Goal: Navigation & Orientation: Find specific page/section

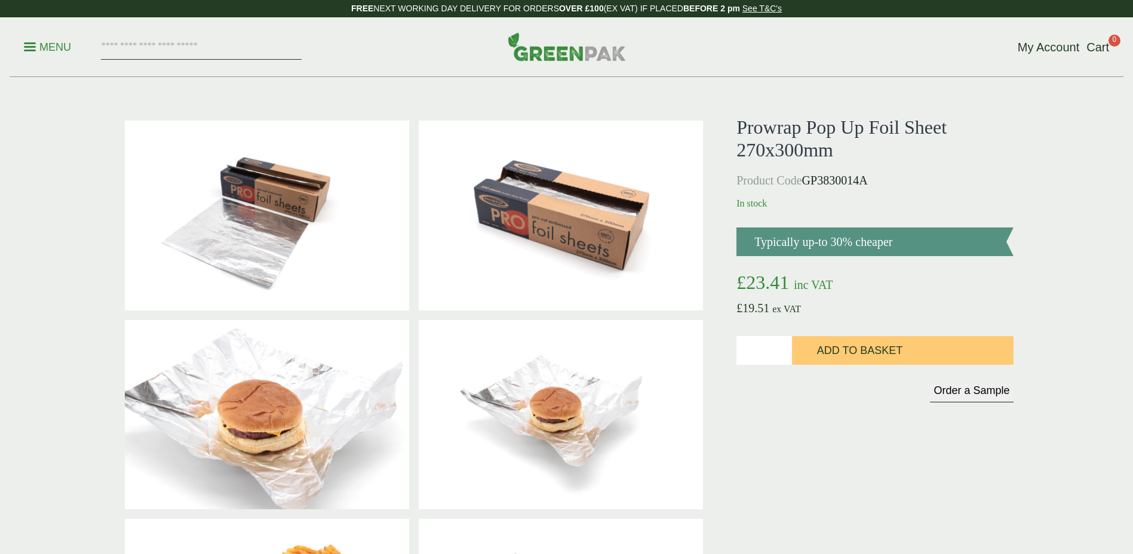
click at [179, 55] on input "search" at bounding box center [201, 47] width 201 height 25
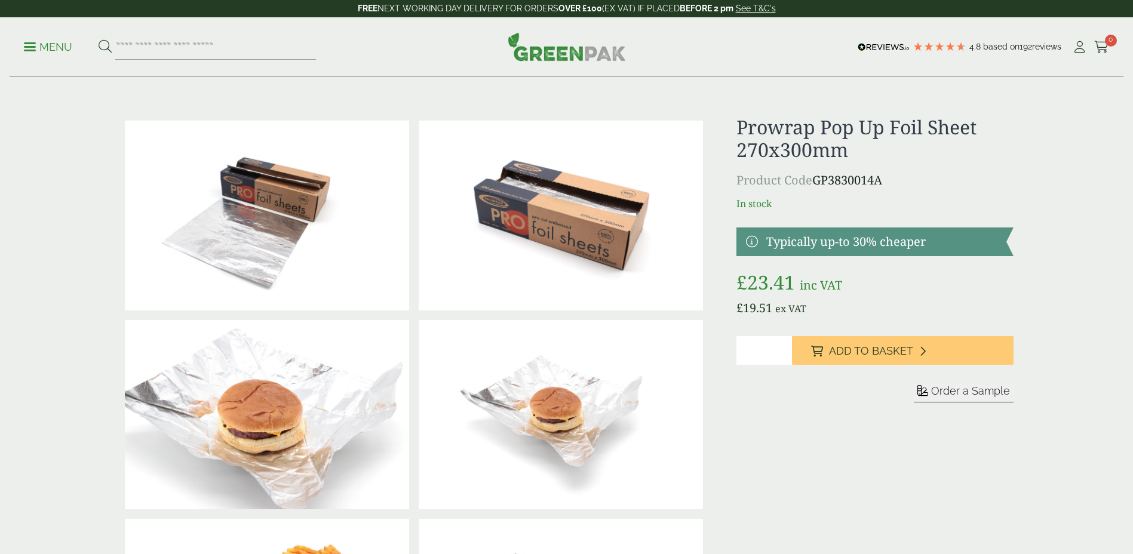
click at [45, 47] on p "Menu" at bounding box center [48, 47] width 48 height 14
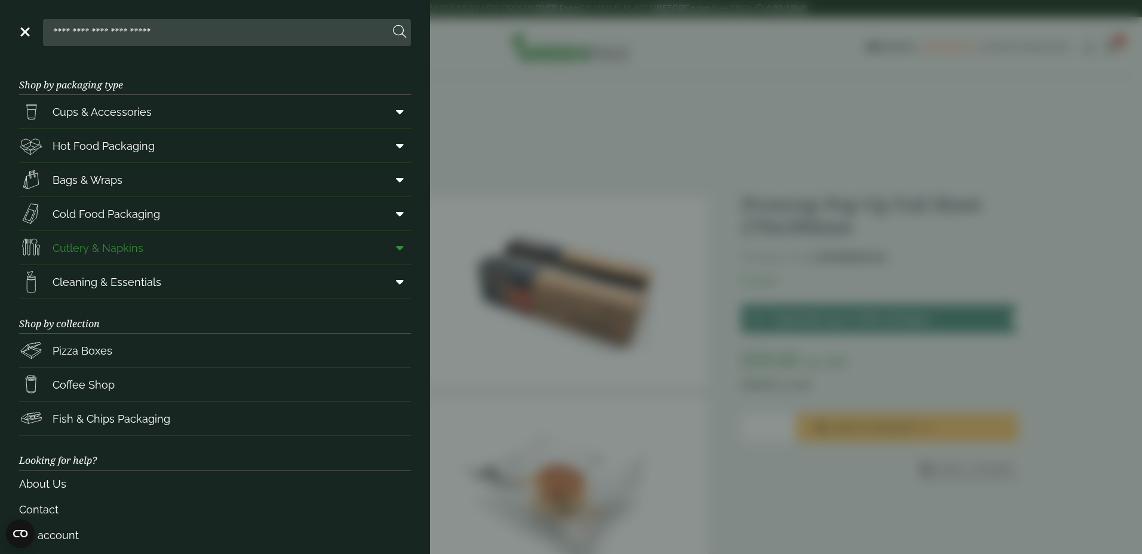
click at [137, 240] on span "Cutlery & Napkins" at bounding box center [98, 248] width 91 height 16
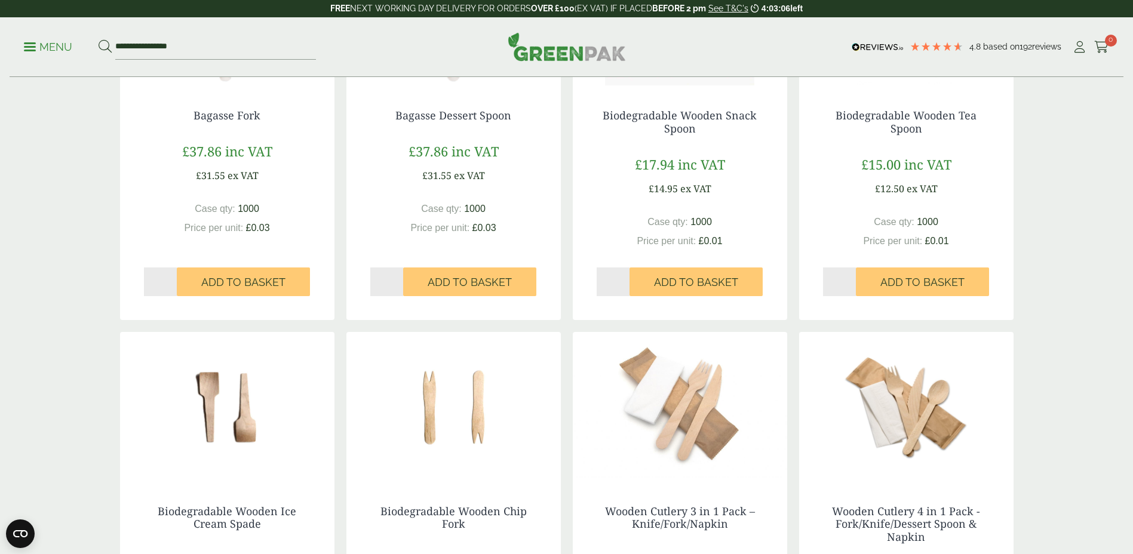
scroll to position [1075, 0]
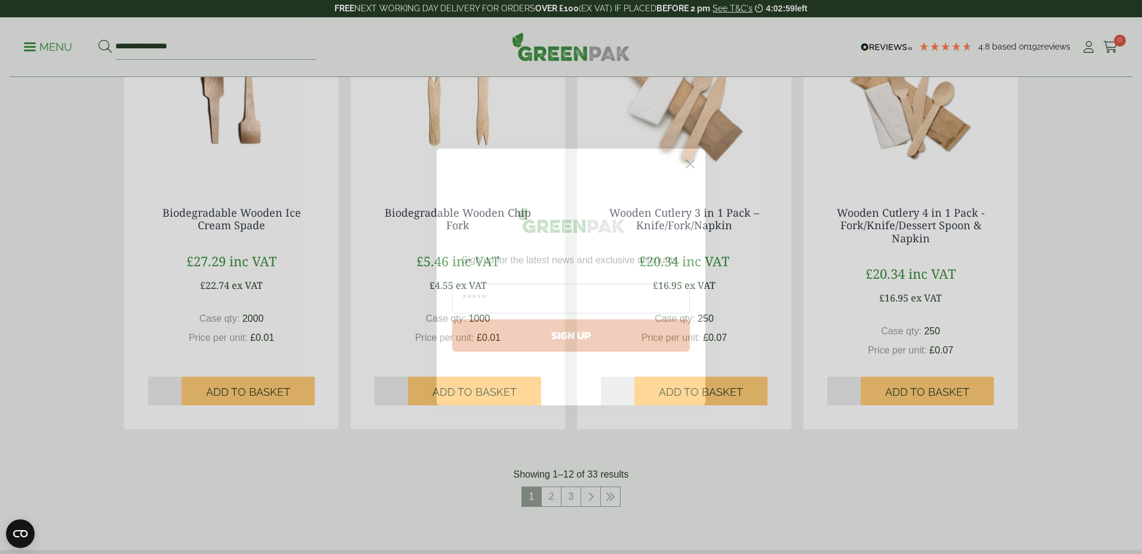
click at [686, 164] on circle "Close dialog" at bounding box center [690, 164] width 20 height 20
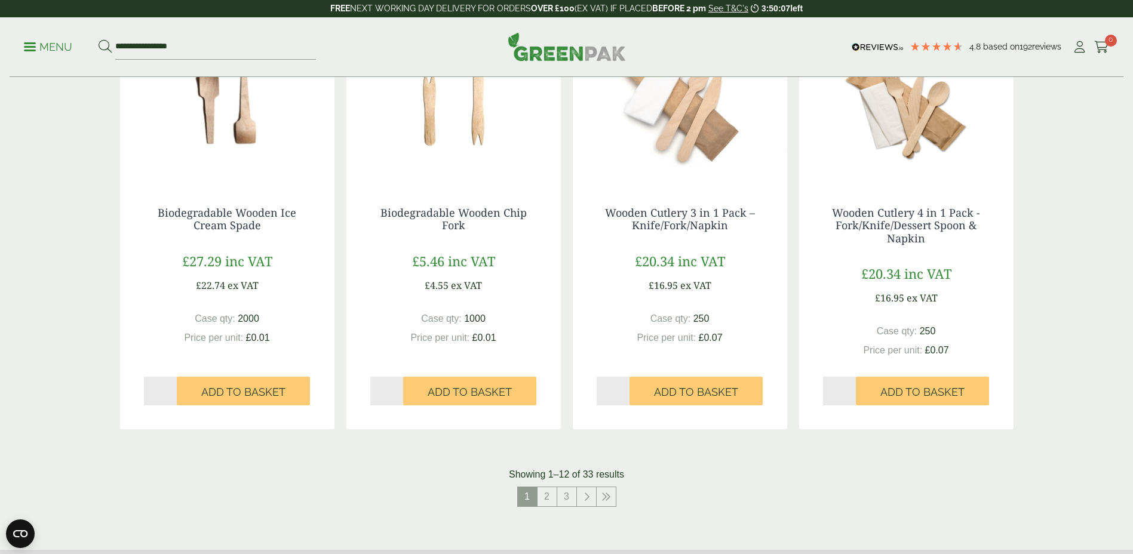
scroll to position [1433, 0]
